Goal: Transaction & Acquisition: Purchase product/service

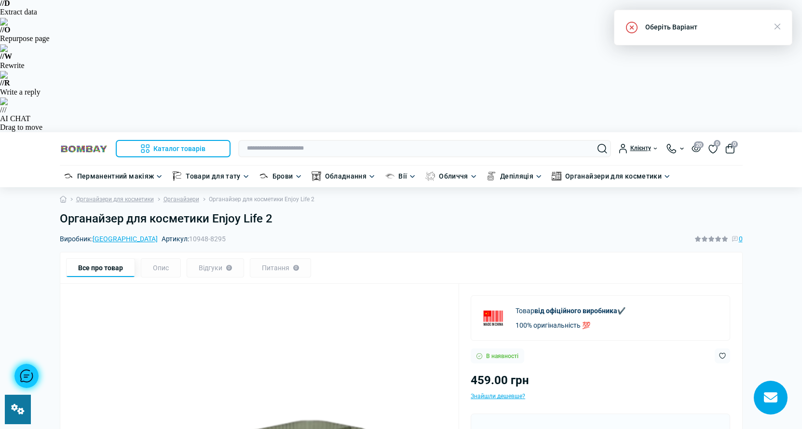
scroll to position [187, 0]
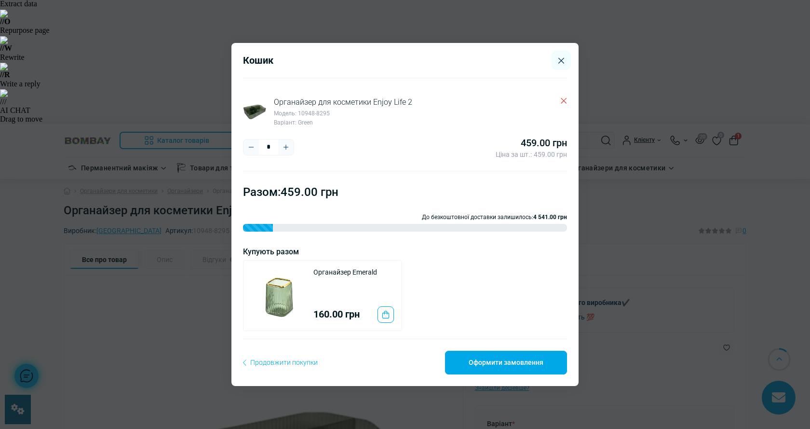
click at [616, 119] on div "Кошик Органайзер для косметики Enjoy Life 2 Модель: 10948-8295 Варіант: Green *…" at bounding box center [405, 214] width 810 height 429
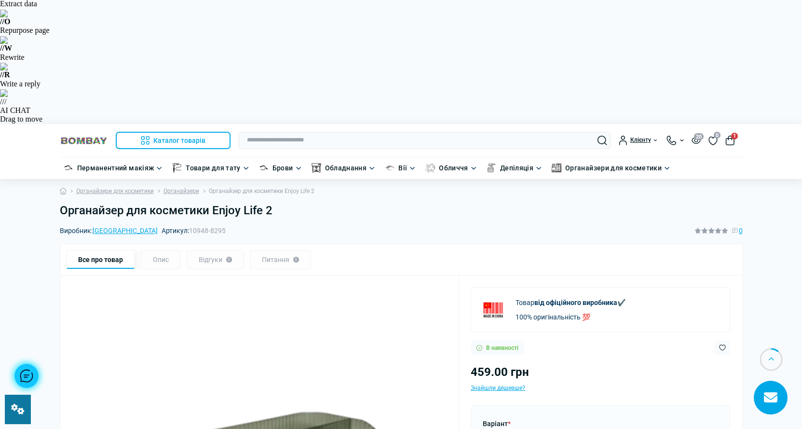
click at [731, 135] on button "1" at bounding box center [730, 140] width 10 height 10
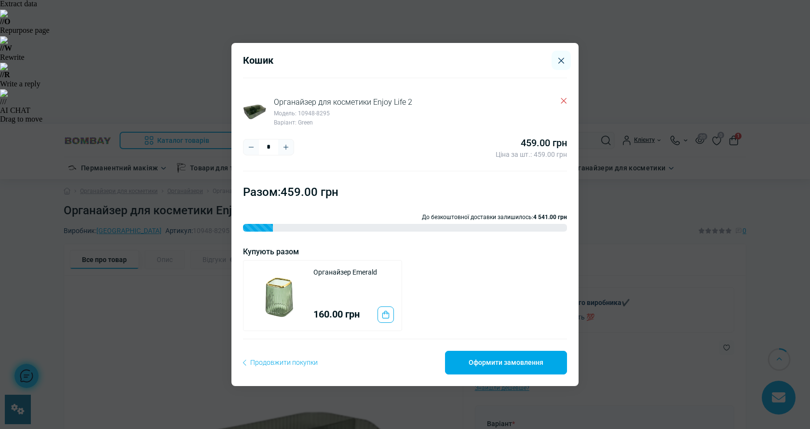
click at [688, 105] on div "Кошик Органайзер для косметики Enjoy Life 2 Модель: 10948-8295 Варіант: Green *…" at bounding box center [405, 214] width 810 height 429
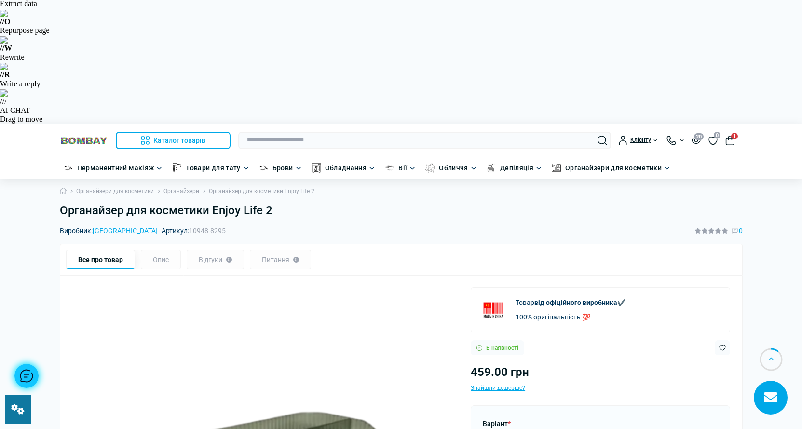
click at [33, 379] on div at bounding box center [26, 376] width 24 height 24
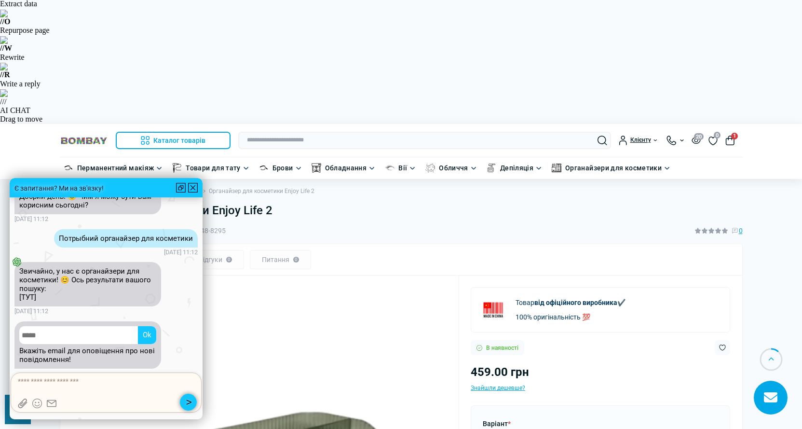
click at [49, 402] on icon at bounding box center [52, 403] width 10 height 10
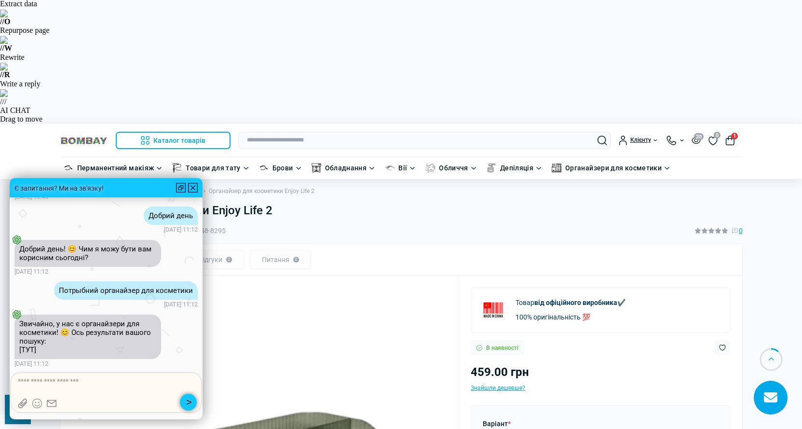
click at [193, 187] on div at bounding box center [193, 188] width 10 height 10
